Goal: Find specific page/section: Find specific page/section

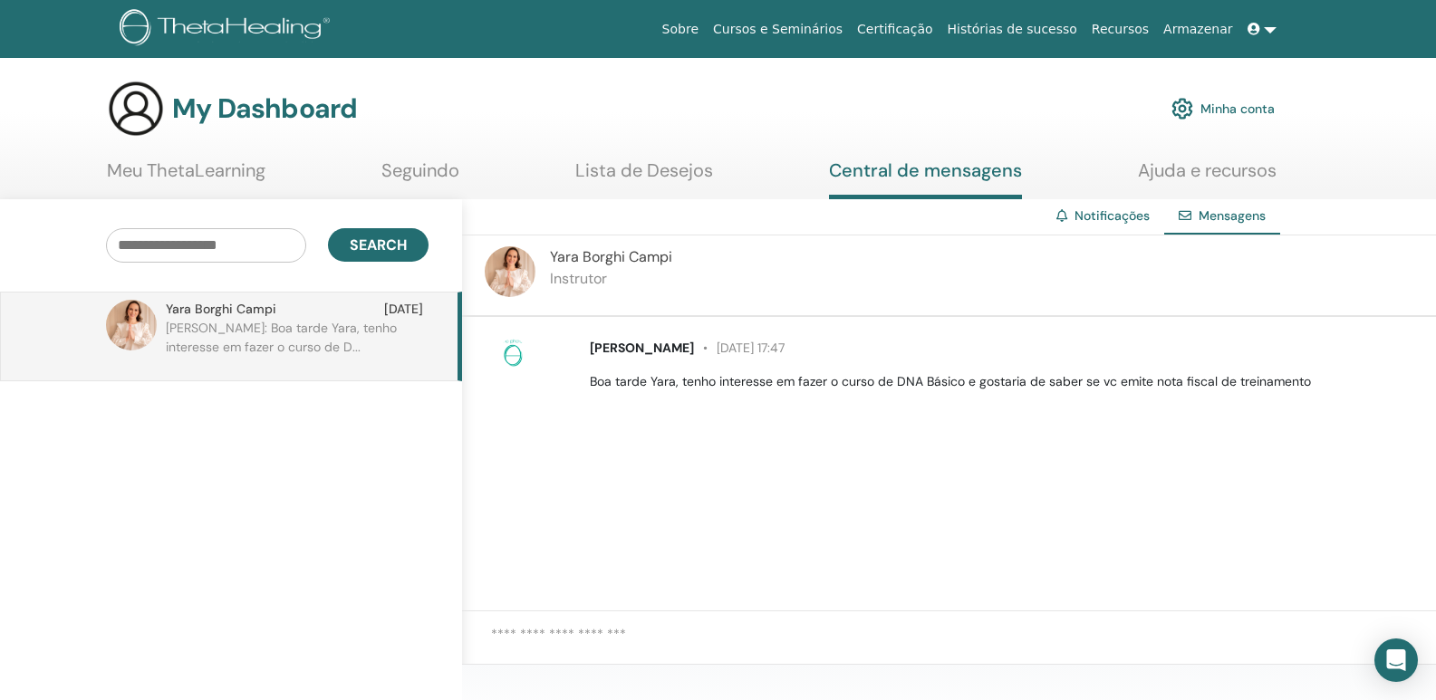
click at [188, 170] on link "Meu ThetaLearning" at bounding box center [186, 176] width 159 height 35
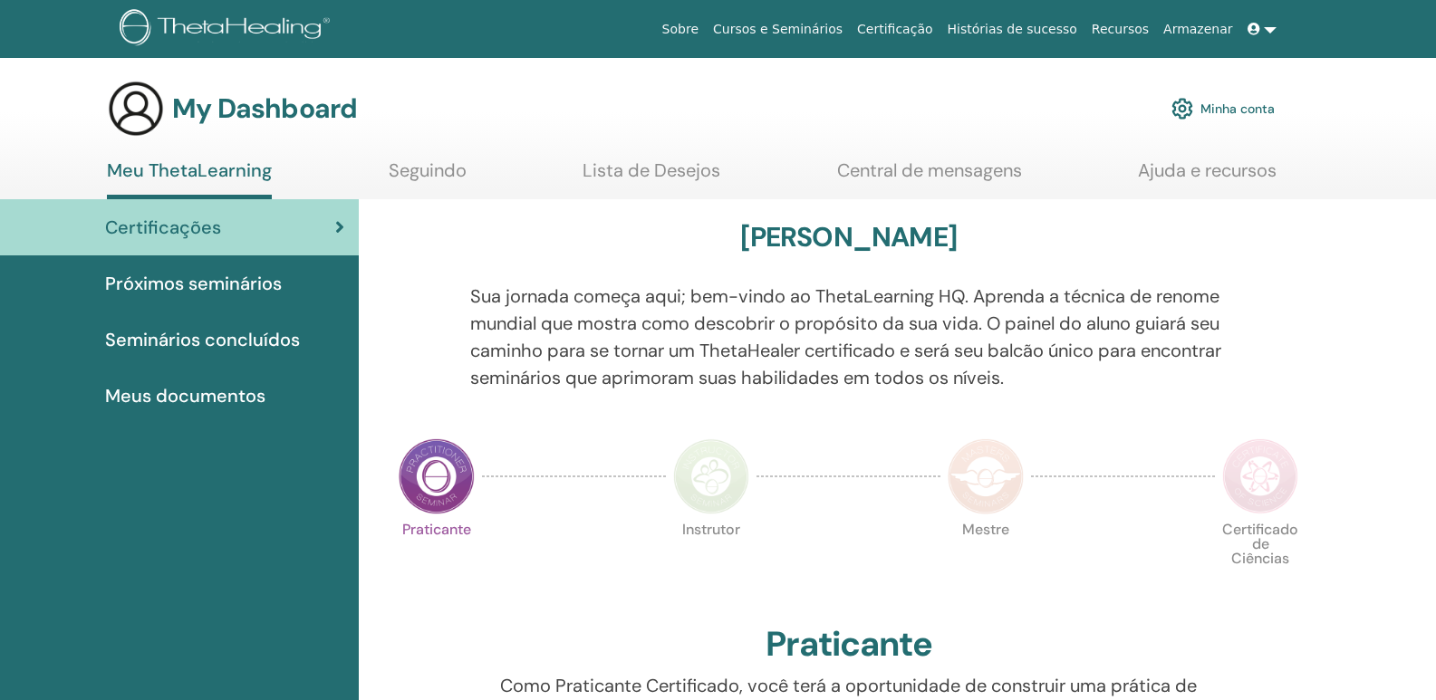
scroll to position [258, 0]
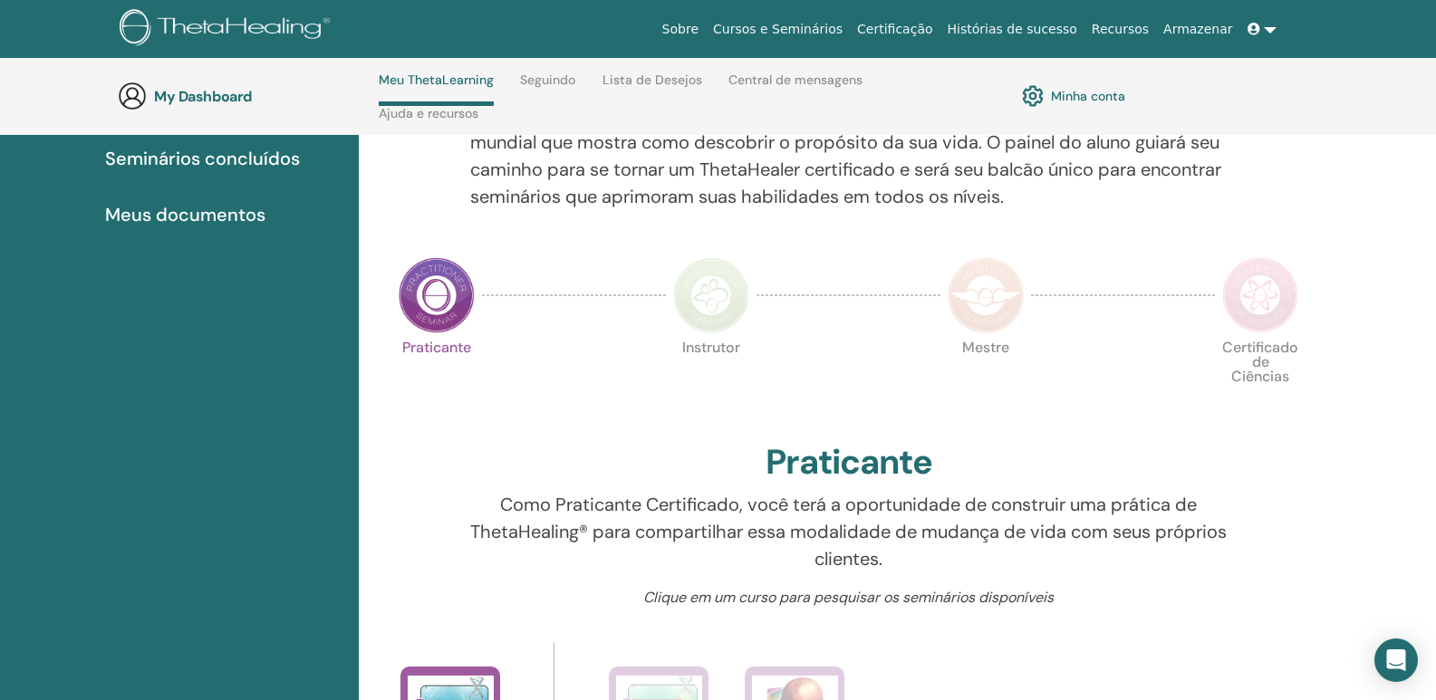
click at [454, 299] on img at bounding box center [437, 295] width 76 height 76
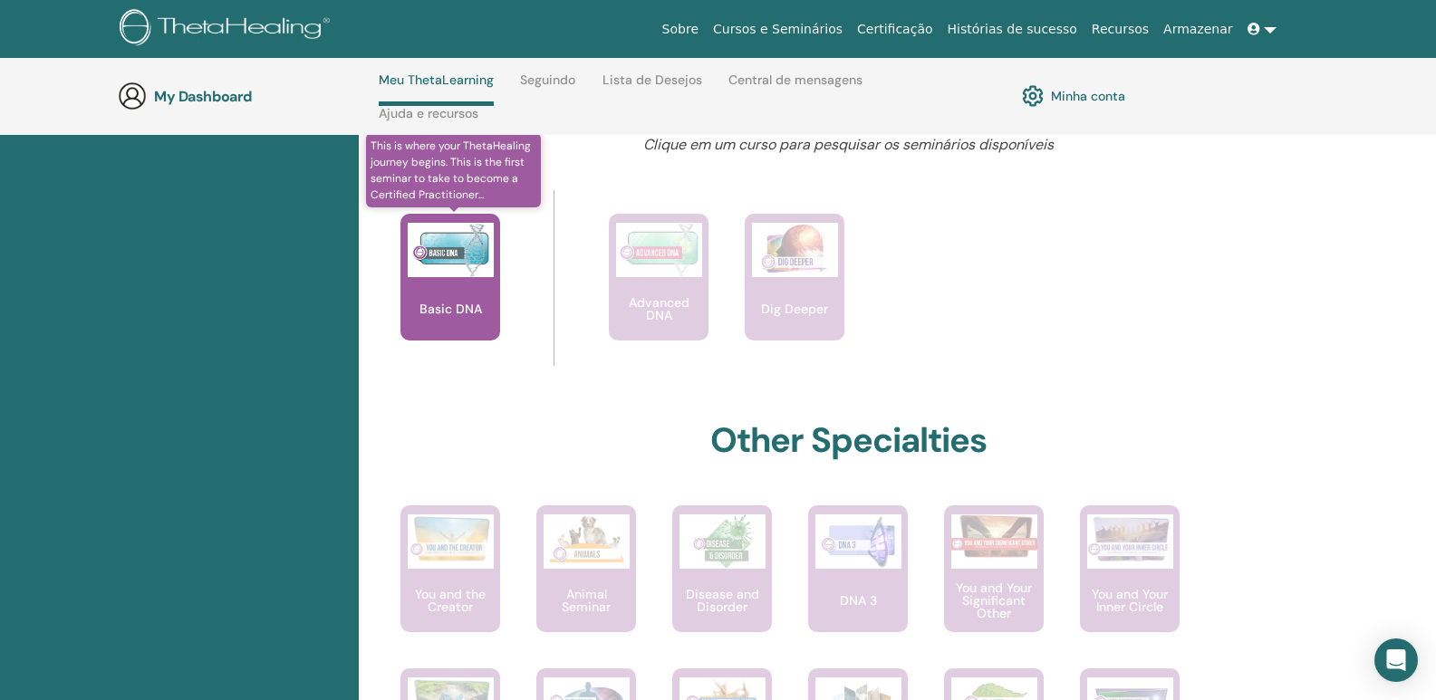
scroll to position [621, 0]
